Goal: Information Seeking & Learning: Understand process/instructions

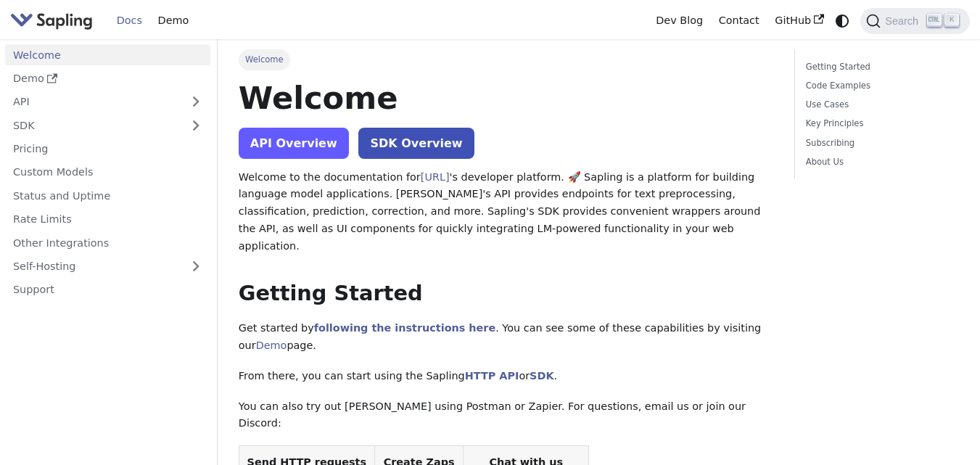
click at [290, 147] on link "API Overview" at bounding box center [294, 143] width 110 height 31
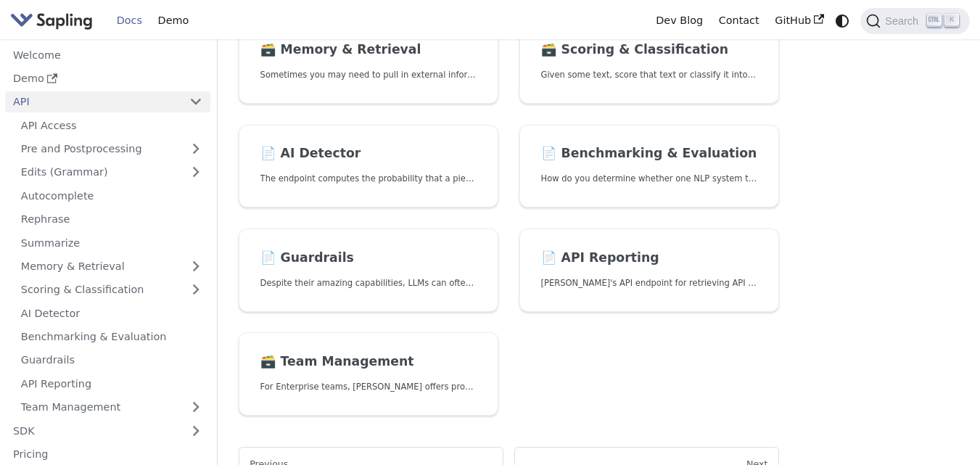
scroll to position [465, 0]
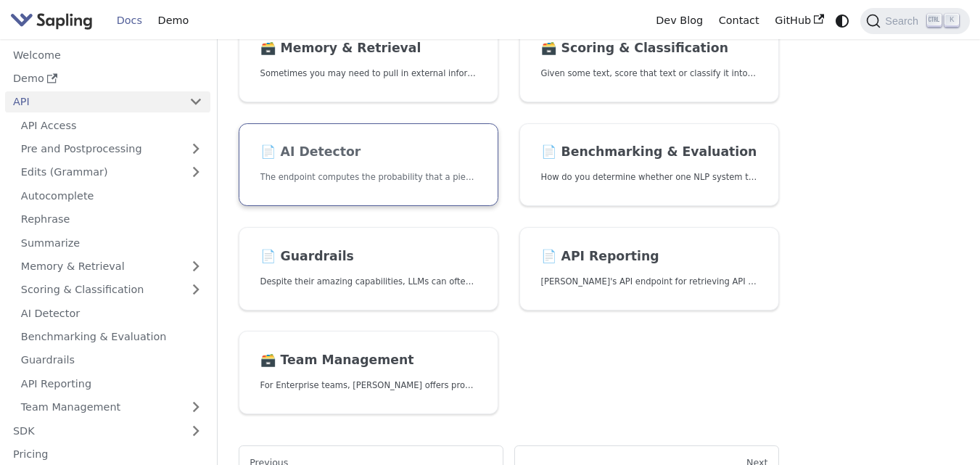
click at [371, 152] on h2 "📄️ AI Detector" at bounding box center [368, 152] width 217 height 16
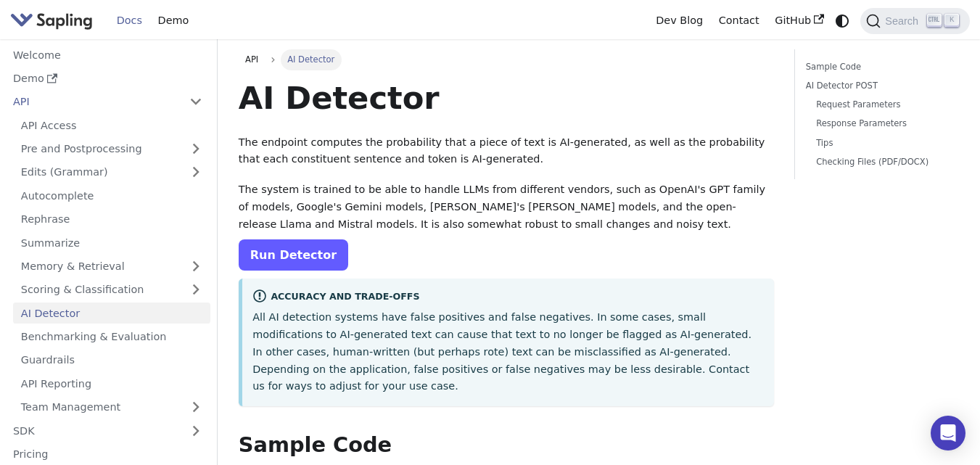
click at [261, 247] on link "Run Detector" at bounding box center [294, 254] width 110 height 31
